Goal: Find specific page/section

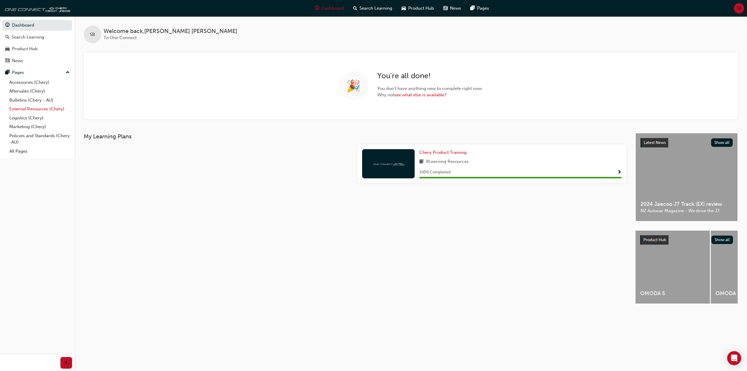
click at [31, 108] on link "External Resources (Chery)" at bounding box center [39, 108] width 65 height 9
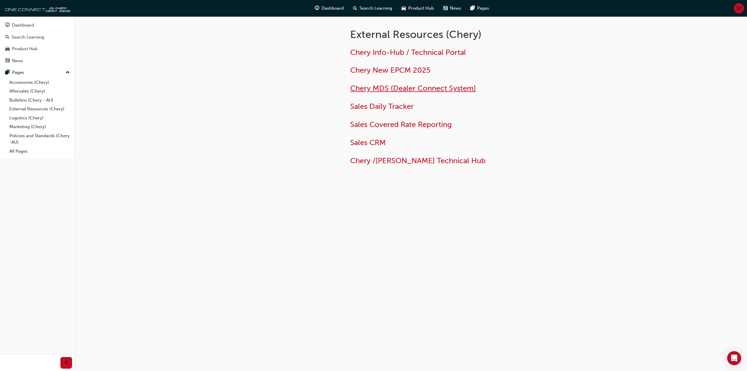
click at [382, 85] on span "Chery MDS (Dealer Connect System)" at bounding box center [413, 88] width 126 height 9
